Goal: Find specific page/section: Find specific page/section

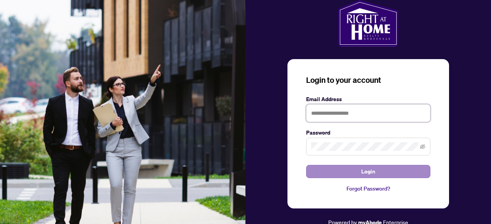
type input "**********"
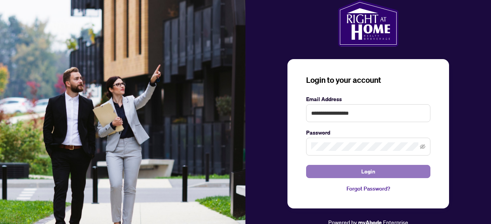
click at [339, 174] on button "Login" at bounding box center [368, 171] width 124 height 13
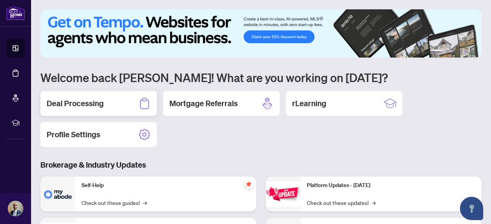
click at [98, 104] on h2 "Deal Processing" at bounding box center [75, 103] width 57 height 11
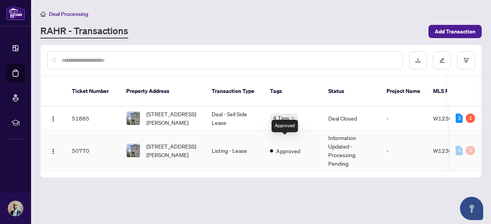
click at [286, 146] on div "Approved" at bounding box center [285, 150] width 30 height 9
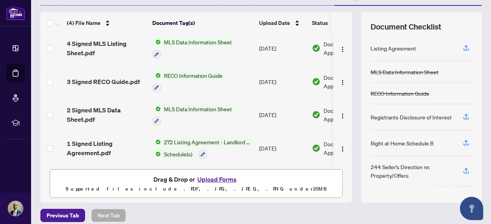
scroll to position [101, 0]
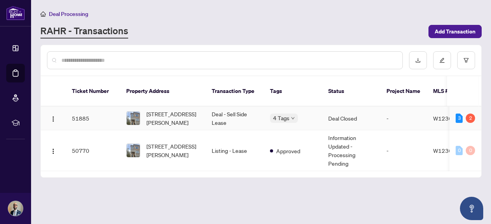
click at [305, 113] on div "4 Tags" at bounding box center [293, 117] width 46 height 9
click at [226, 111] on td "Deal - Sell Side Lease" at bounding box center [234, 118] width 58 height 24
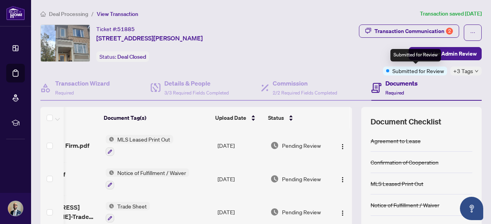
click at [412, 71] on span "Submitted for Review" at bounding box center [418, 70] width 52 height 9
click at [279, 33] on div "Ticket #: 51885 162-3050 Erin Centre Blvd, Mississauga, Ontario L5M 0P5, Canada…" at bounding box center [159, 42] width 239 height 37
click at [153, 15] on ol "Deal Processing / View Transaction" at bounding box center [228, 13] width 376 height 9
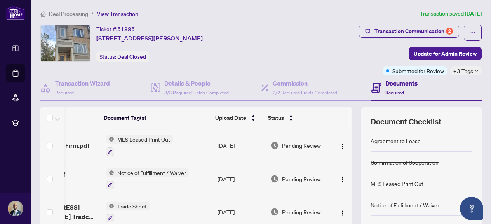
click at [153, 15] on ol "Deal Processing / View Transaction" at bounding box center [228, 13] width 376 height 9
click at [146, 30] on div "Ticket #: 51885 162-3050 Erin Centre Blvd, Mississauga, Ontario L5M 0P5, Canada" at bounding box center [149, 33] width 106 height 18
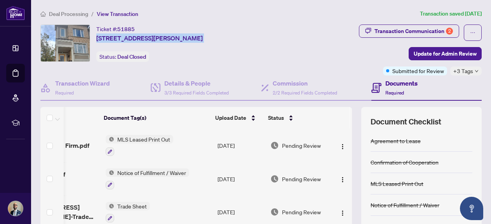
click at [155, 28] on div "Ticket #: 51885 162-3050 Erin Centre Blvd, Mississauga, Ontario L5M 0P5, Canada" at bounding box center [149, 33] width 106 height 18
click at [279, 42] on div "Ticket #: 51885 162-3050 Erin Centre Blvd, Mississauga, Ontario L5M 0P5, Canada…" at bounding box center [159, 42] width 239 height 37
click at [279, 35] on div "Ticket #: 51885 162-3050 Erin Centre Blvd, Mississauga, Ontario L5M 0P5, Canada…" at bounding box center [159, 42] width 239 height 37
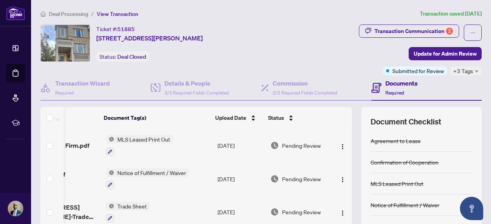
click at [279, 35] on div "Ticket #: 51885 162-3050 Erin Centre Blvd, Mississauga, Ontario L5M 0P5, Canada…" at bounding box center [159, 42] width 239 height 37
click at [268, 21] on div "Deal Processing / View Transaction Transaction saved 3 days ago Ticket #: 51885…" at bounding box center [260, 162] width 447 height 307
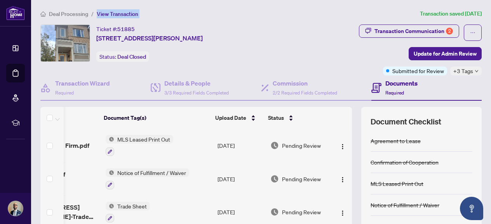
click at [268, 21] on div "Deal Processing / View Transaction Transaction saved 3 days ago Ticket #: 51885…" at bounding box center [260, 162] width 447 height 307
click at [279, 31] on div "Ticket #: 51885 162-3050 Erin Centre Blvd, Mississauga, Ontario L5M 0P5, Canada…" at bounding box center [159, 42] width 239 height 37
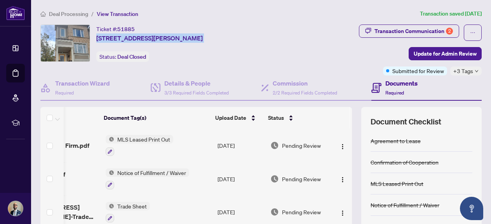
click at [279, 31] on div "Ticket #: 51885 162-3050 Erin Centre Blvd, Mississauga, Ontario L5M 0P5, Canada…" at bounding box center [159, 42] width 239 height 37
click at [239, 22] on div "Deal Processing / View Transaction Transaction saved 3 days ago Ticket #: 51885…" at bounding box center [260, 162] width 447 height 307
click at [240, 14] on ol "Deal Processing / View Transaction" at bounding box center [228, 13] width 376 height 9
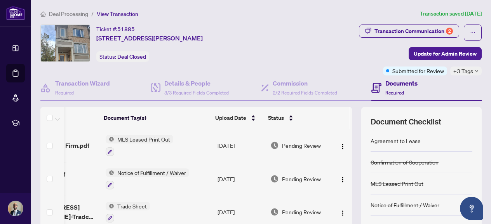
click at [240, 14] on ol "Deal Processing / View Transaction" at bounding box center [228, 13] width 376 height 9
click at [199, 27] on div "Ticket #: 51885 162-3050 Erin Centre Blvd, Mississauga, Ontario L5M 0P5, Canada" at bounding box center [149, 33] width 106 height 18
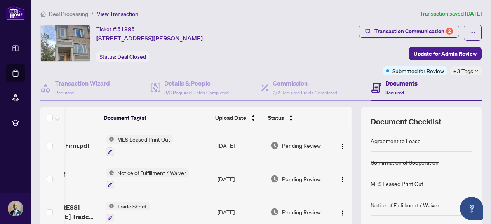
click at [212, 16] on ol "Deal Processing / View Transaction" at bounding box center [228, 13] width 376 height 9
click at [219, 14] on ol "Deal Processing / View Transaction" at bounding box center [228, 13] width 376 height 9
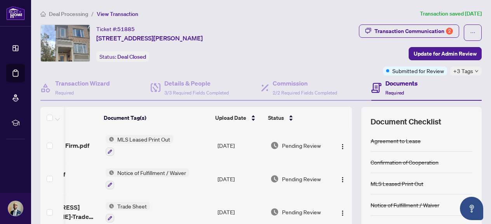
click at [187, 31] on div "Ticket #: 51885 162-3050 Erin Centre Blvd, Mississauga, Ontario L5M 0P5, Canada" at bounding box center [149, 33] width 106 height 18
click at [230, 11] on ol "Deal Processing / View Transaction" at bounding box center [228, 13] width 376 height 9
click at [184, 27] on div "Ticket #: 51885 162-3050 Erin Centre Blvd, Mississauga, Ontario L5M 0P5, Canada" at bounding box center [149, 33] width 106 height 18
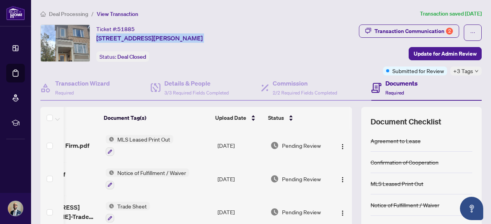
click at [184, 27] on div "Ticket #: 51885 162-3050 Erin Centre Blvd, Mississauga, Ontario L5M 0P5, Canada" at bounding box center [149, 33] width 106 height 18
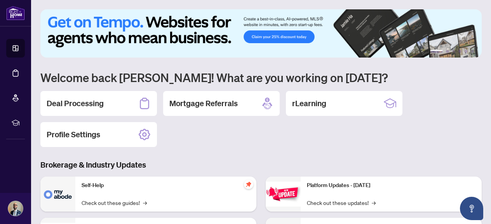
scroll to position [12, 0]
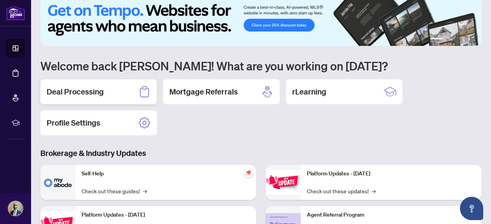
click at [104, 94] on div "Deal Processing" at bounding box center [98, 91] width 116 height 25
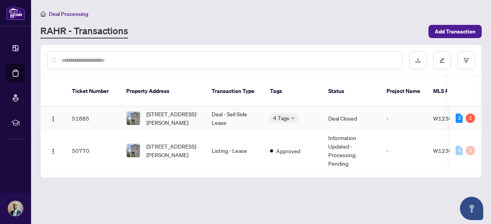
click at [223, 110] on td "Deal - Sell Side Lease" at bounding box center [234, 118] width 58 height 24
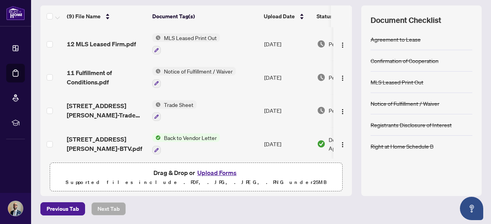
scroll to position [78, 0]
